Goal: Information Seeking & Learning: Check status

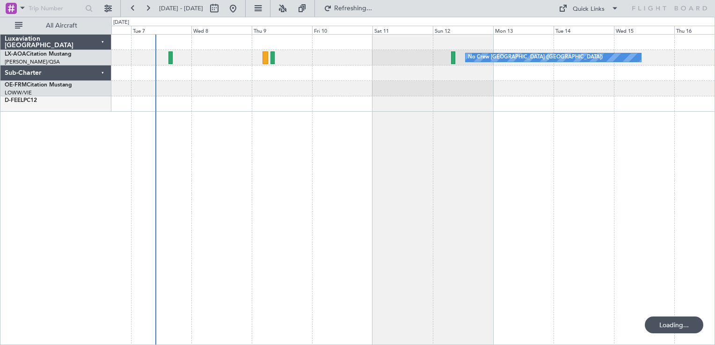
click at [221, 160] on div "No Crew [GEOGRAPHIC_DATA] ([GEOGRAPHIC_DATA])" at bounding box center [412, 189] width 603 height 311
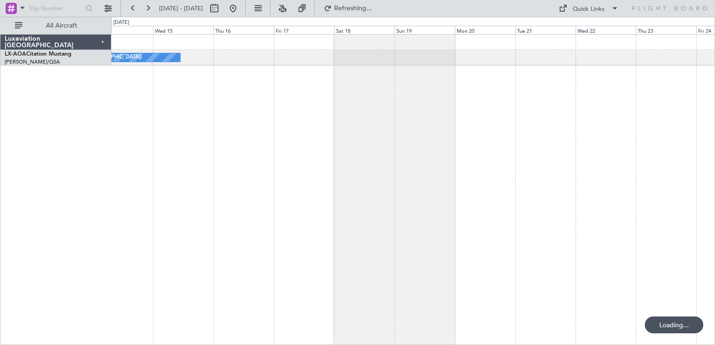
click at [224, 197] on div "No Crew [GEOGRAPHIC_DATA] ([GEOGRAPHIC_DATA])" at bounding box center [412, 189] width 603 height 311
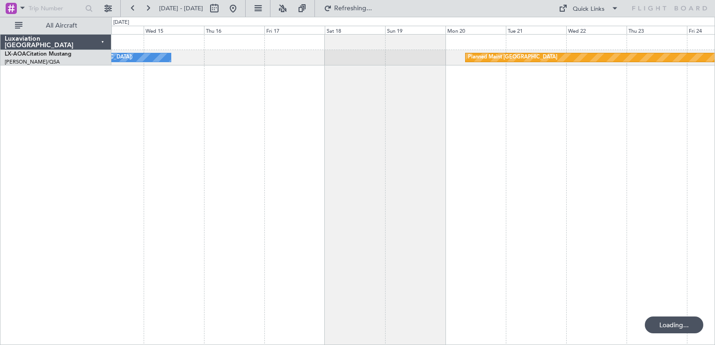
click at [462, 181] on div "No Crew [GEOGRAPHIC_DATA] ([GEOGRAPHIC_DATA]) Planned Maint [GEOGRAPHIC_DATA] N…" at bounding box center [412, 189] width 603 height 311
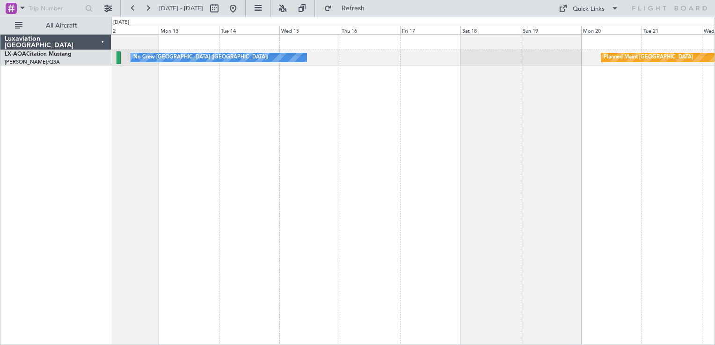
click at [513, 197] on div "Planned Maint [GEOGRAPHIC_DATA] No Crew [GEOGRAPHIC_DATA] ([GEOGRAPHIC_DATA])" at bounding box center [412, 189] width 603 height 311
click at [312, 210] on div "Planned Maint [GEOGRAPHIC_DATA] No Crew [GEOGRAPHIC_DATA] ([GEOGRAPHIC_DATA])" at bounding box center [412, 189] width 603 height 311
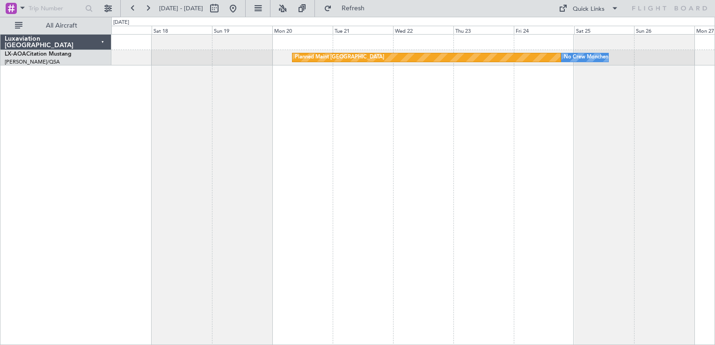
click at [403, 177] on div "Planned Maint [GEOGRAPHIC_DATA] No Crew [GEOGRAPHIC_DATA] No Crew [GEOGRAPHIC_D…" at bounding box center [412, 189] width 603 height 311
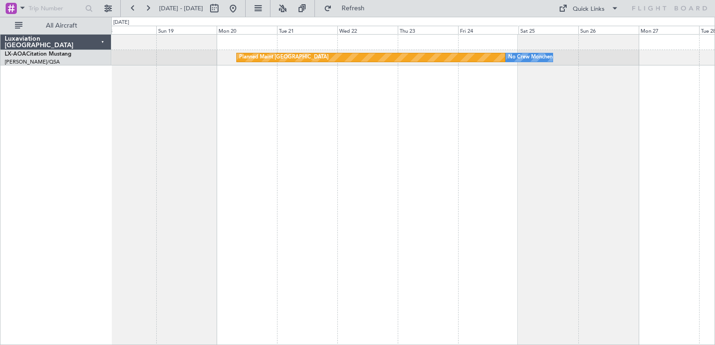
click at [553, 156] on div "Planned Maint [GEOGRAPHIC_DATA] No Crew [GEOGRAPHIC_DATA]" at bounding box center [412, 189] width 603 height 311
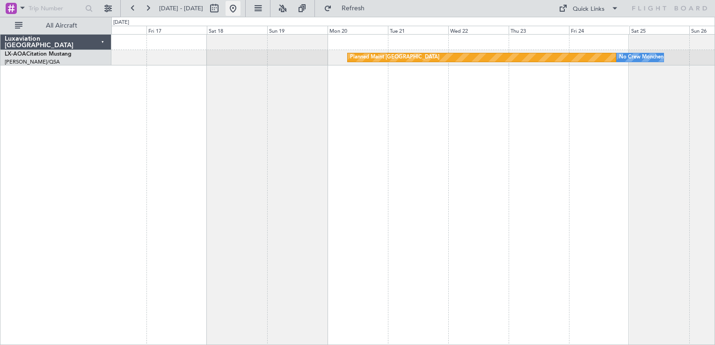
click at [240, 7] on button at bounding box center [232, 8] width 15 height 15
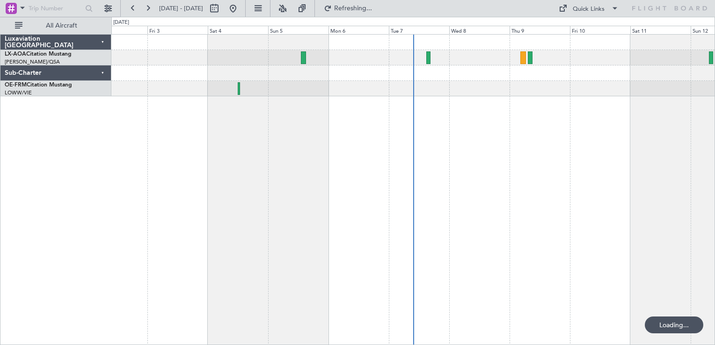
click at [514, 96] on div "No Crew [GEOGRAPHIC_DATA] ([GEOGRAPHIC_DATA])" at bounding box center [412, 189] width 603 height 311
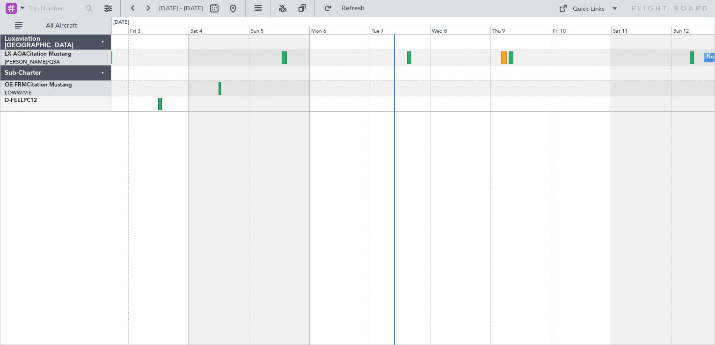
click at [526, 132] on div "No Crew [GEOGRAPHIC_DATA] ([GEOGRAPHIC_DATA]) No Crew [GEOGRAPHIC_DATA] ([GEOGR…" at bounding box center [412, 189] width 603 height 311
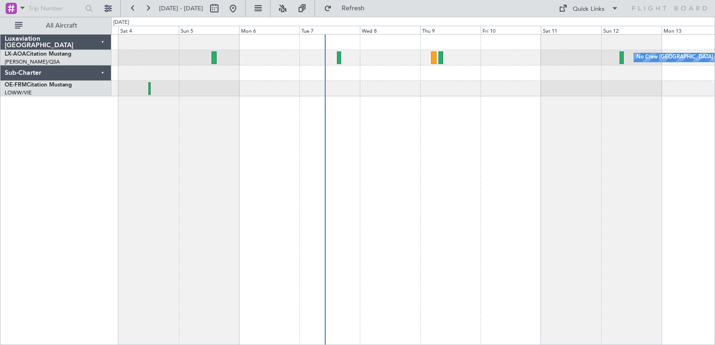
click at [262, 164] on div "No Crew [GEOGRAPHIC_DATA] ([GEOGRAPHIC_DATA]) No Crew [GEOGRAPHIC_DATA] ([GEOGR…" at bounding box center [412, 189] width 603 height 311
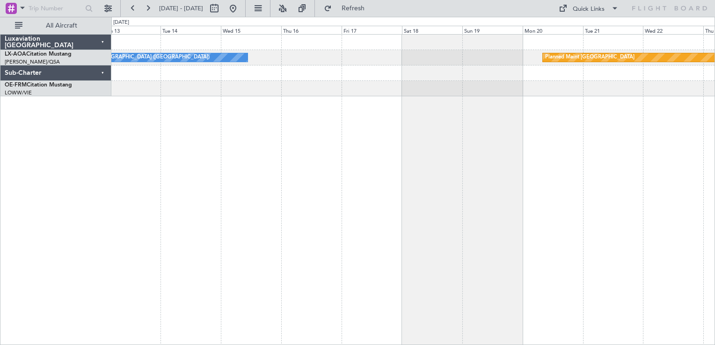
click at [385, 142] on div "No Crew [GEOGRAPHIC_DATA] ([GEOGRAPHIC_DATA]) Planned Maint [GEOGRAPHIC_DATA] N…" at bounding box center [412, 189] width 603 height 311
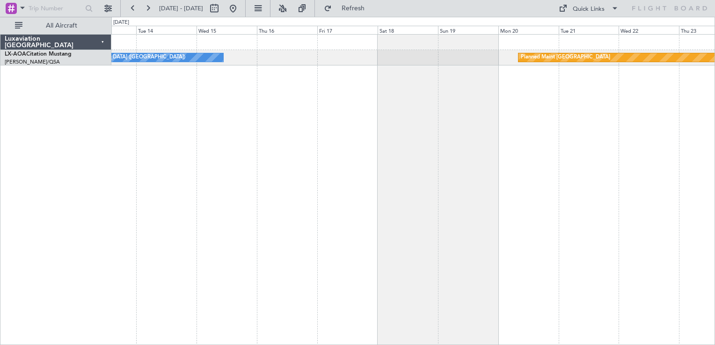
click at [313, 157] on div "No Crew [GEOGRAPHIC_DATA] ([GEOGRAPHIC_DATA]) Planned Maint [GEOGRAPHIC_DATA] N…" at bounding box center [412, 189] width 603 height 311
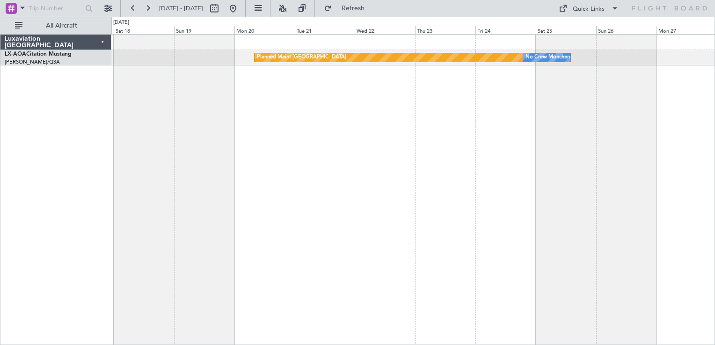
click at [404, 139] on div "Planned Maint [GEOGRAPHIC_DATA] No Crew [GEOGRAPHIC_DATA]" at bounding box center [412, 189] width 603 height 311
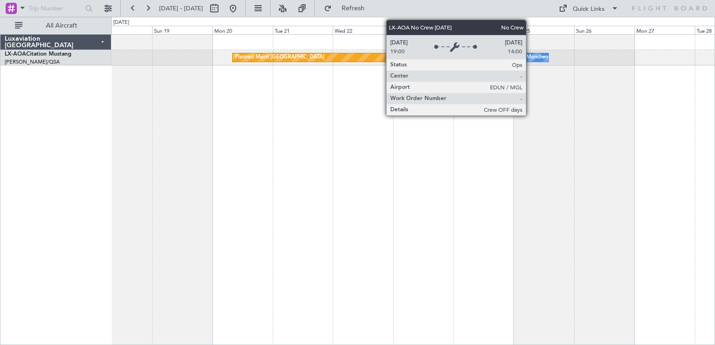
click at [529, 58] on div "No Crew Monchengladbach" at bounding box center [536, 58] width 66 height 14
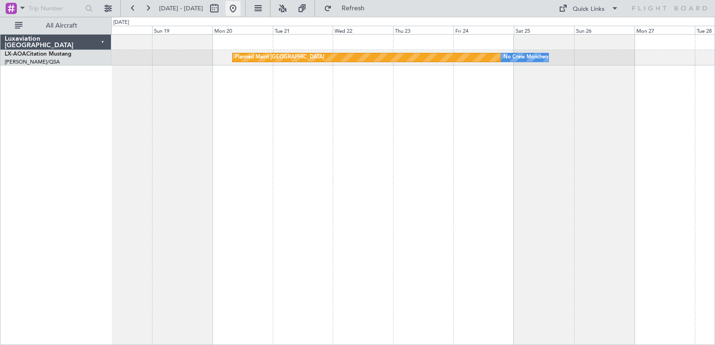
click at [240, 12] on button at bounding box center [232, 8] width 15 height 15
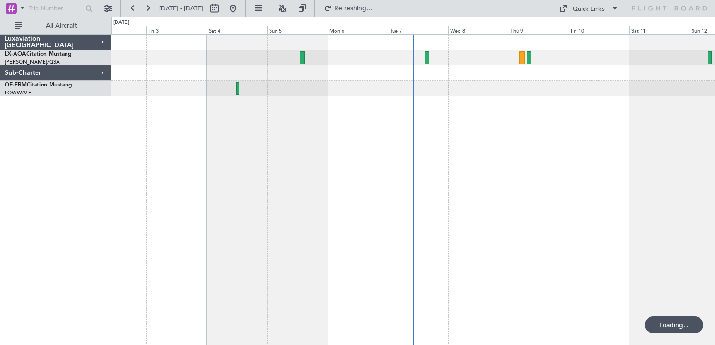
click at [525, 137] on div "No Crew [GEOGRAPHIC_DATA] ([GEOGRAPHIC_DATA])" at bounding box center [412, 189] width 603 height 311
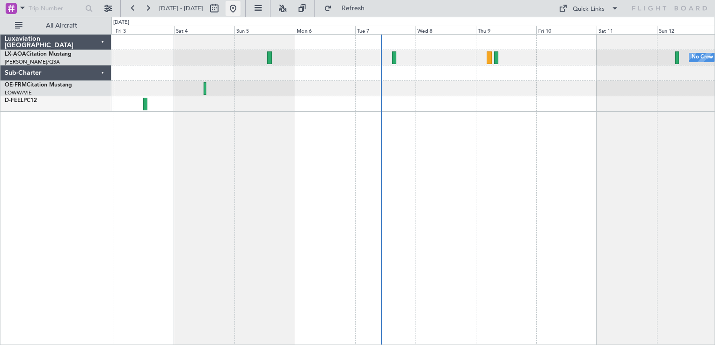
click at [240, 11] on button at bounding box center [232, 8] width 15 height 15
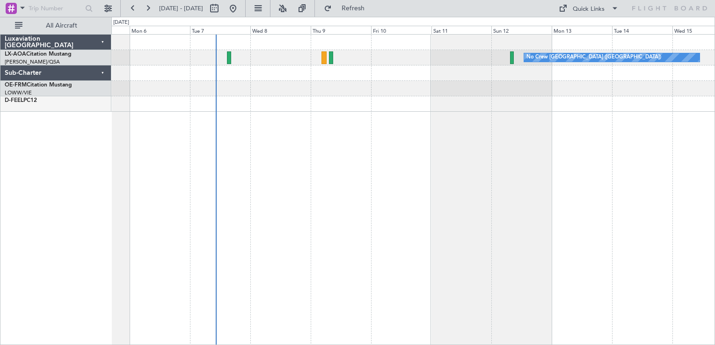
click at [96, 225] on div "No Crew [GEOGRAPHIC_DATA] ([GEOGRAPHIC_DATA]) Luxaviation [GEOGRAPHIC_DATA] LX-…" at bounding box center [357, 181] width 715 height 328
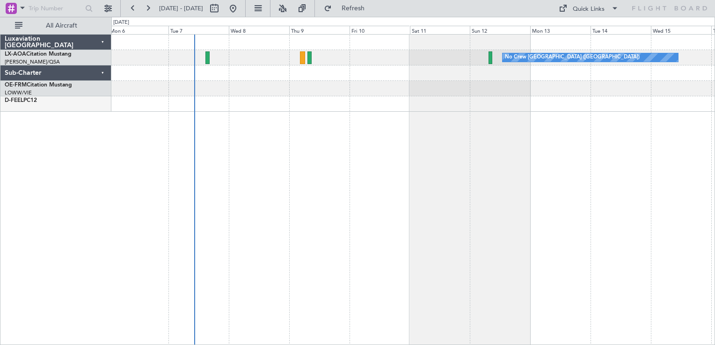
click at [273, 231] on div "No Crew [GEOGRAPHIC_DATA] ([GEOGRAPHIC_DATA])" at bounding box center [412, 189] width 603 height 311
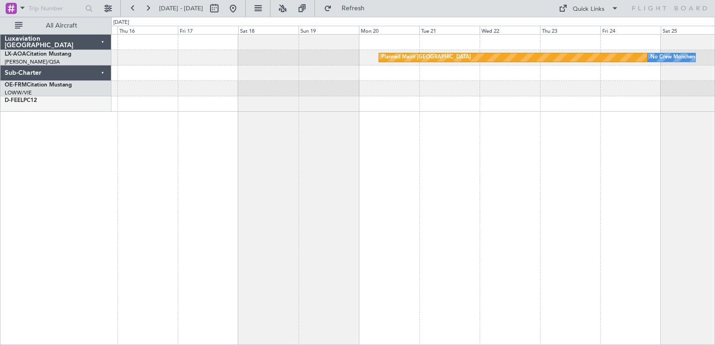
click at [292, 208] on div "Planned Maint [GEOGRAPHIC_DATA] No Crew [GEOGRAPHIC_DATA] No Crew [GEOGRAPHIC_D…" at bounding box center [412, 189] width 603 height 311
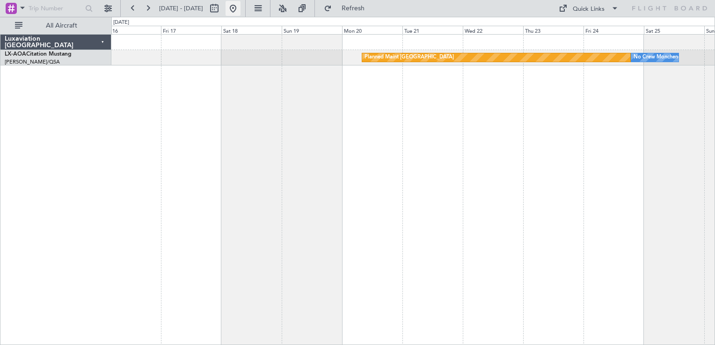
click at [240, 4] on button at bounding box center [232, 8] width 15 height 15
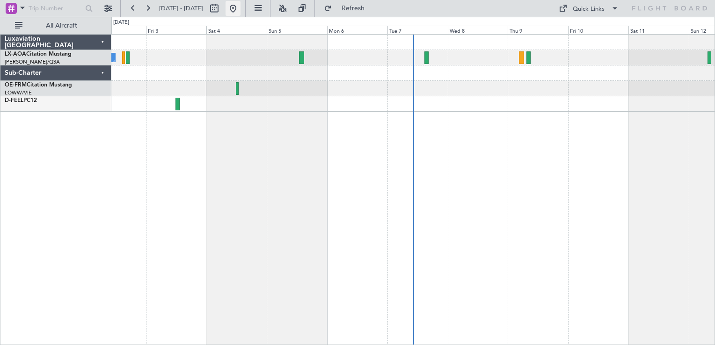
click at [240, 14] on button at bounding box center [232, 8] width 15 height 15
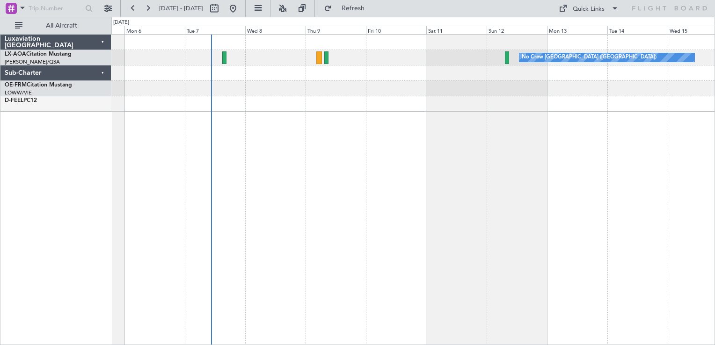
click at [406, 187] on div "No Crew [GEOGRAPHIC_DATA] ([GEOGRAPHIC_DATA])" at bounding box center [412, 189] width 603 height 311
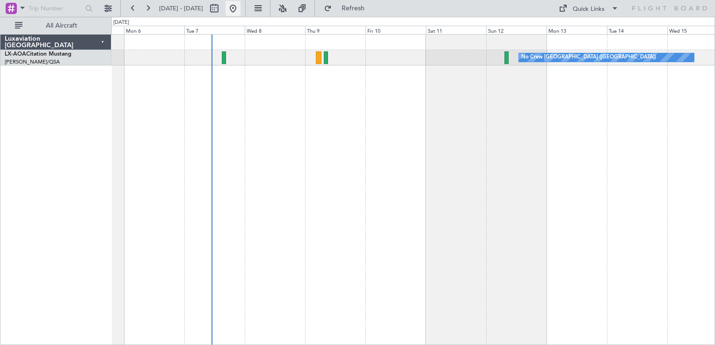
click at [240, 13] on button at bounding box center [232, 8] width 15 height 15
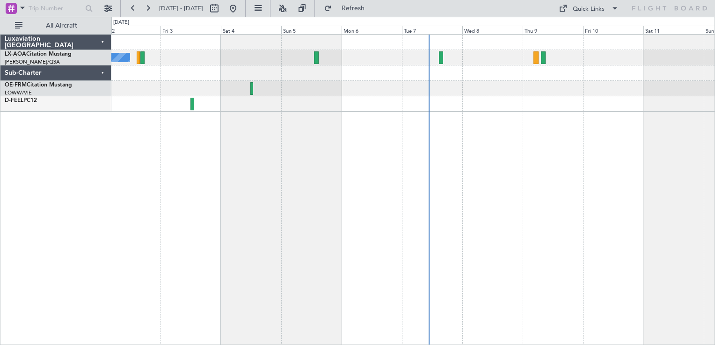
click at [527, 123] on div "No Crew Antwerp ([GEOGRAPHIC_DATA]) No Crew [GEOGRAPHIC_DATA] ([GEOGRAPHIC_DATA…" at bounding box center [412, 189] width 603 height 311
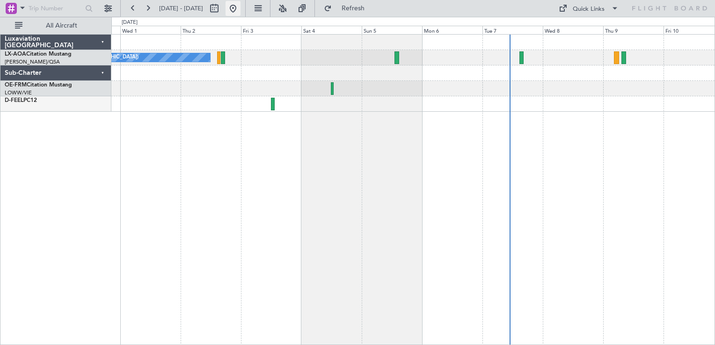
click at [240, 14] on button at bounding box center [232, 8] width 15 height 15
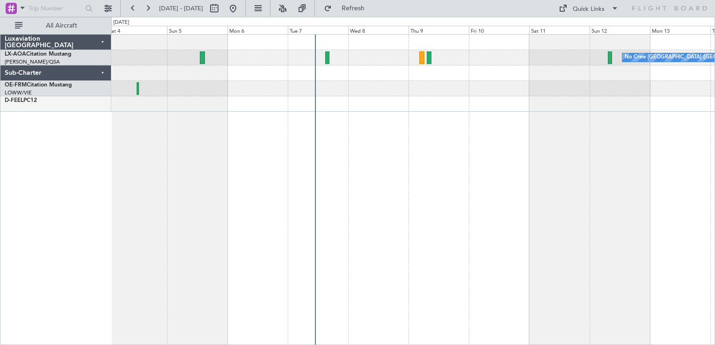
click at [438, 115] on div "No Crew [GEOGRAPHIC_DATA] ([GEOGRAPHIC_DATA]) No Crew [GEOGRAPHIC_DATA] ([GEOGR…" at bounding box center [412, 189] width 603 height 311
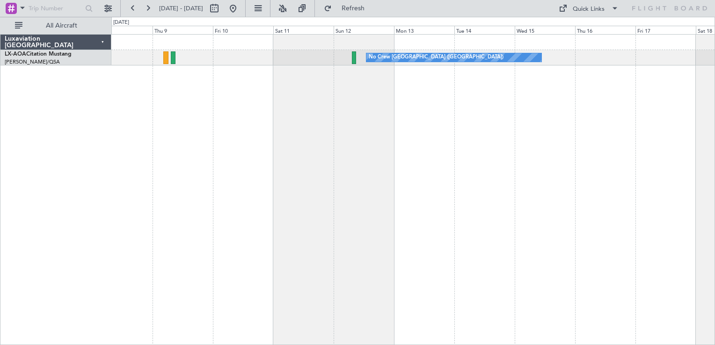
click at [406, 121] on div "No Crew [GEOGRAPHIC_DATA] ([GEOGRAPHIC_DATA]) Planned Maint [GEOGRAPHIC_DATA]" at bounding box center [412, 189] width 603 height 311
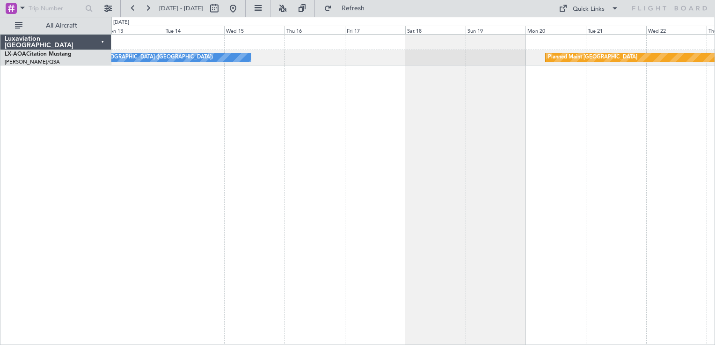
click at [337, 138] on div "No Crew [GEOGRAPHIC_DATA] ([GEOGRAPHIC_DATA]) Planned Maint [GEOGRAPHIC_DATA] N…" at bounding box center [412, 189] width 603 height 311
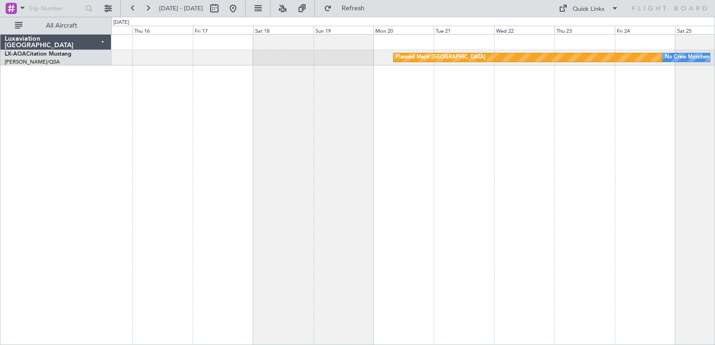
click at [314, 166] on div "Planned Maint [GEOGRAPHIC_DATA] No Crew [GEOGRAPHIC_DATA] No Crew [GEOGRAPHIC_D…" at bounding box center [412, 189] width 603 height 311
